Goal: Task Accomplishment & Management: Manage account settings

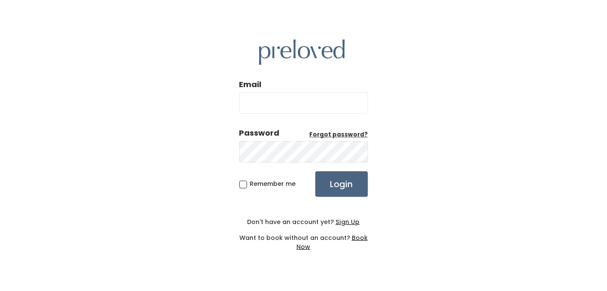
type input "[EMAIL_ADDRESS][DOMAIN_NAME]"
click at [356, 177] on input "Login" at bounding box center [341, 184] width 53 height 26
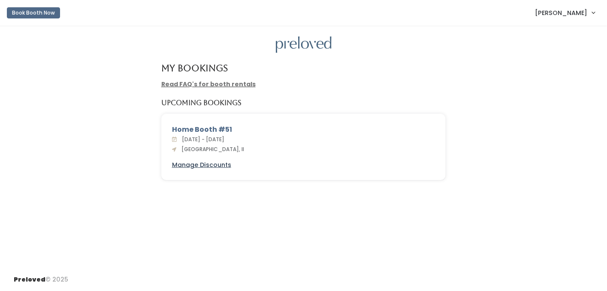
click at [211, 163] on u "Manage Discounts" at bounding box center [201, 164] width 59 height 9
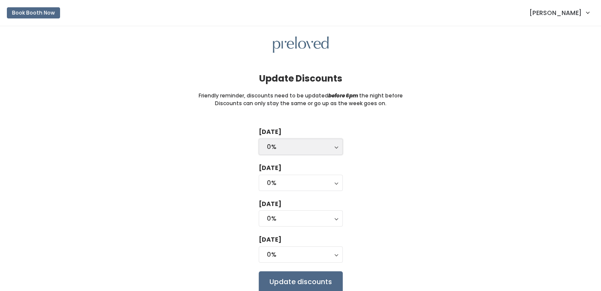
click at [334, 146] on button "0%" at bounding box center [301, 147] width 84 height 16
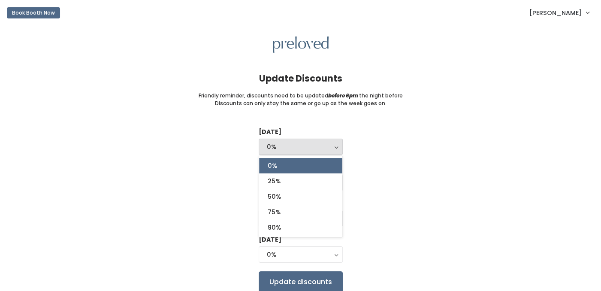
click at [411, 186] on div "[DATE] 0% 25% 50% 75% 90% 0% 0% 25% 50% 75% 90% [DATE] 0% 25% 50% 75% 90% 0% [D…" at bounding box center [301, 209] width 574 height 165
